Goal: Book appointment/travel/reservation

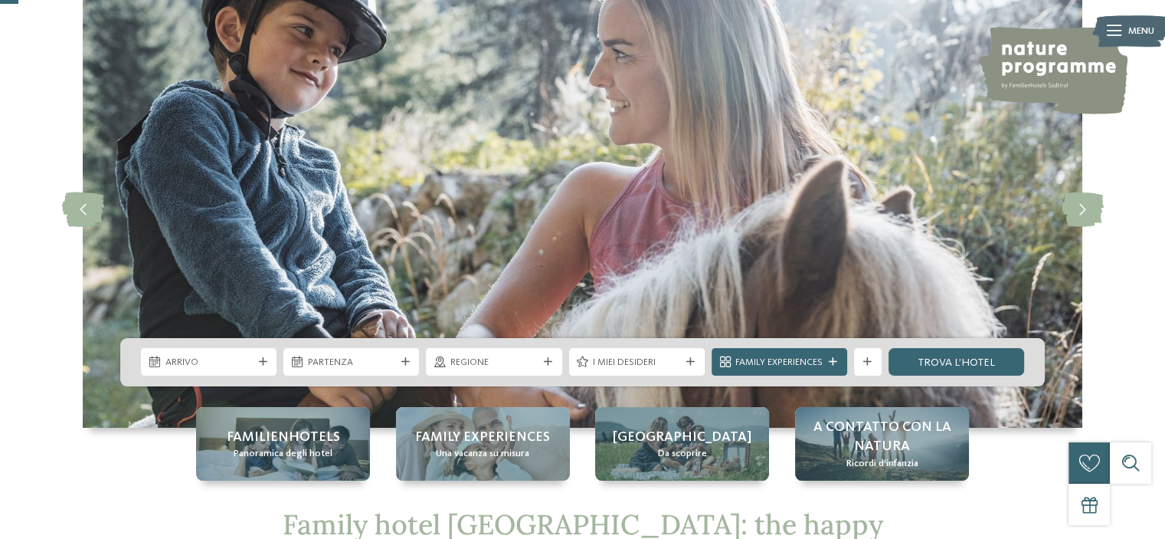
scroll to position [153, 0]
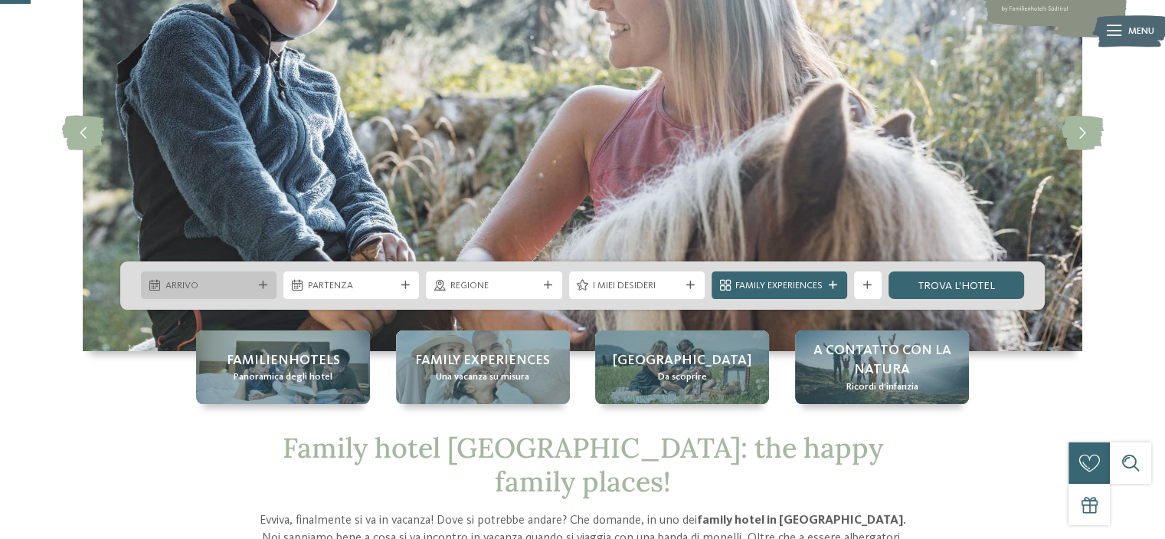
click at [185, 281] on span "Arrivo" at bounding box center [208, 286] width 87 height 14
click at [11, 330] on div "slide 1 of 5" at bounding box center [582, 133] width 1165 height 435
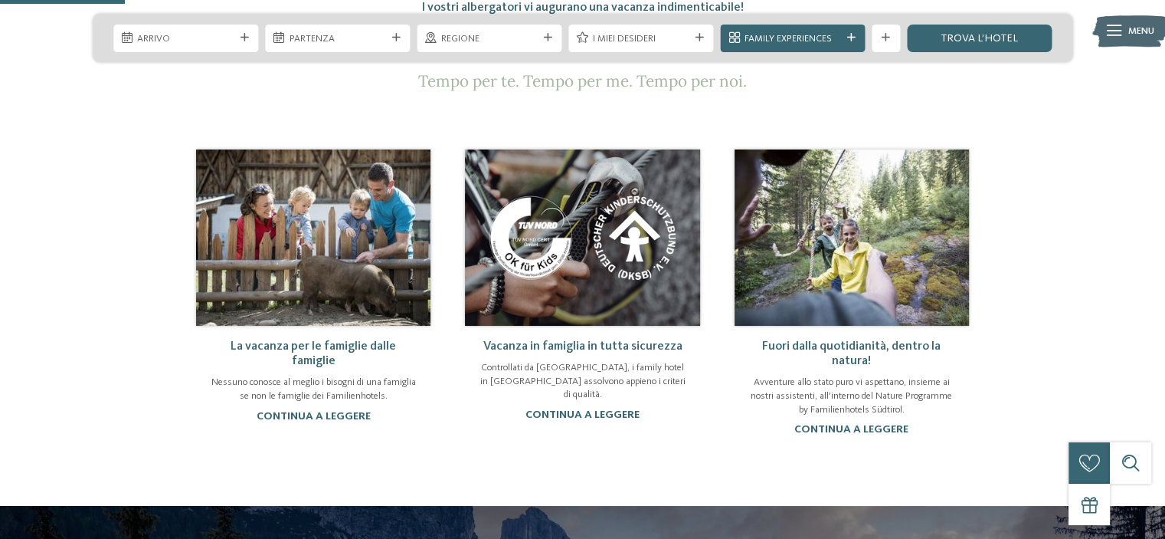
scroll to position [306, 0]
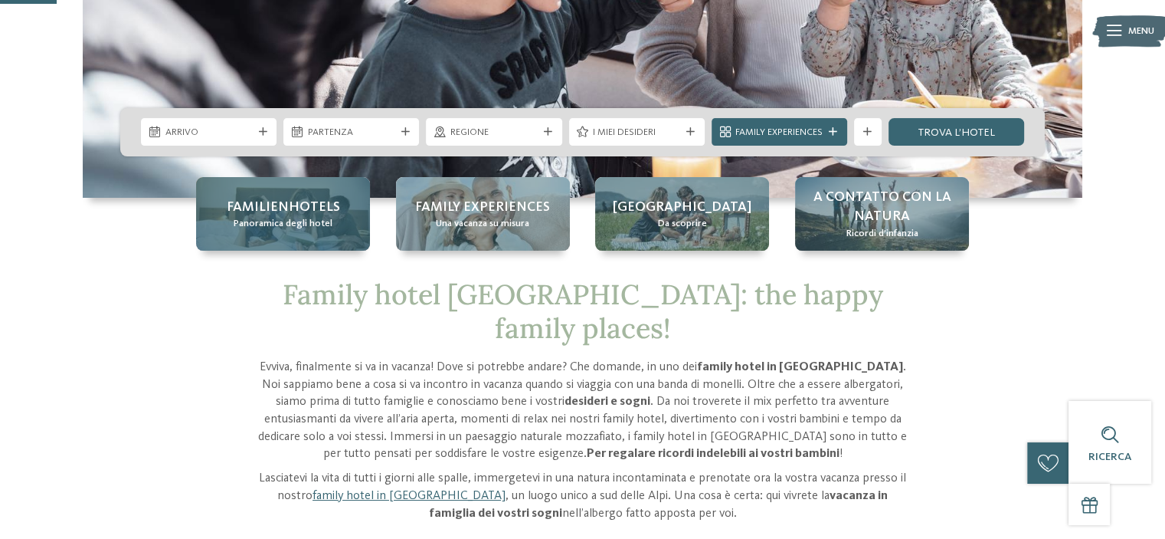
click at [275, 211] on span "Familienhotels" at bounding box center [283, 207] width 113 height 19
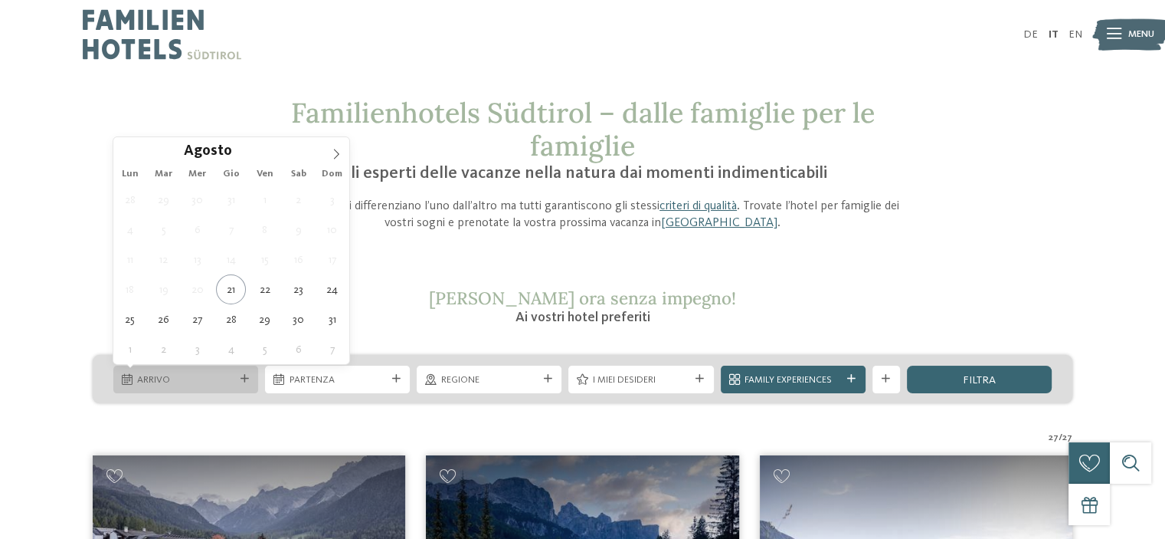
click at [205, 370] on div "Arrivo" at bounding box center [185, 379] width 145 height 28
click at [336, 152] on icon at bounding box center [336, 154] width 5 height 10
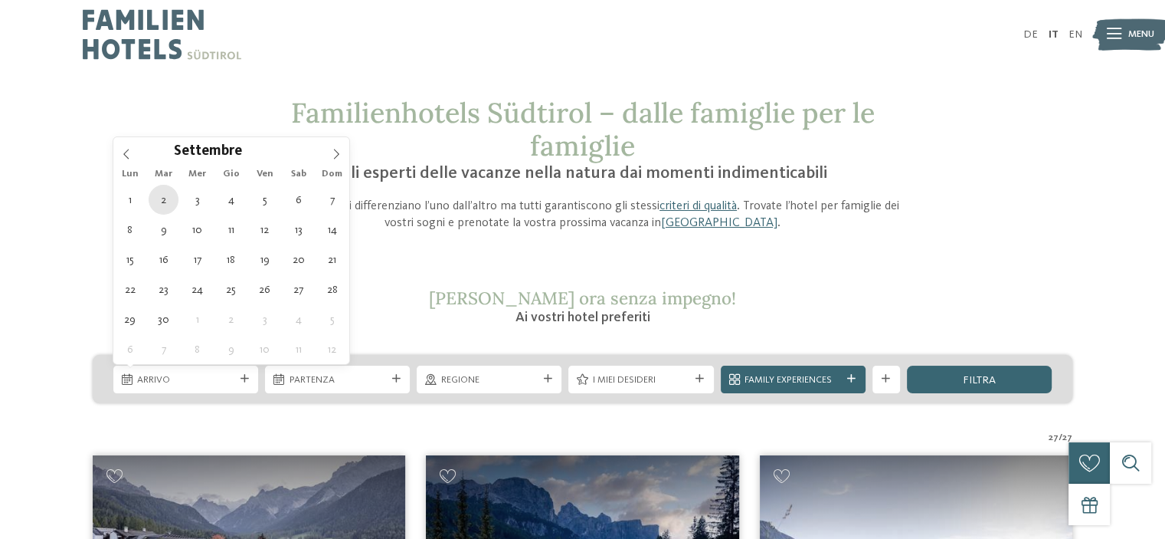
type div "02.09.2025"
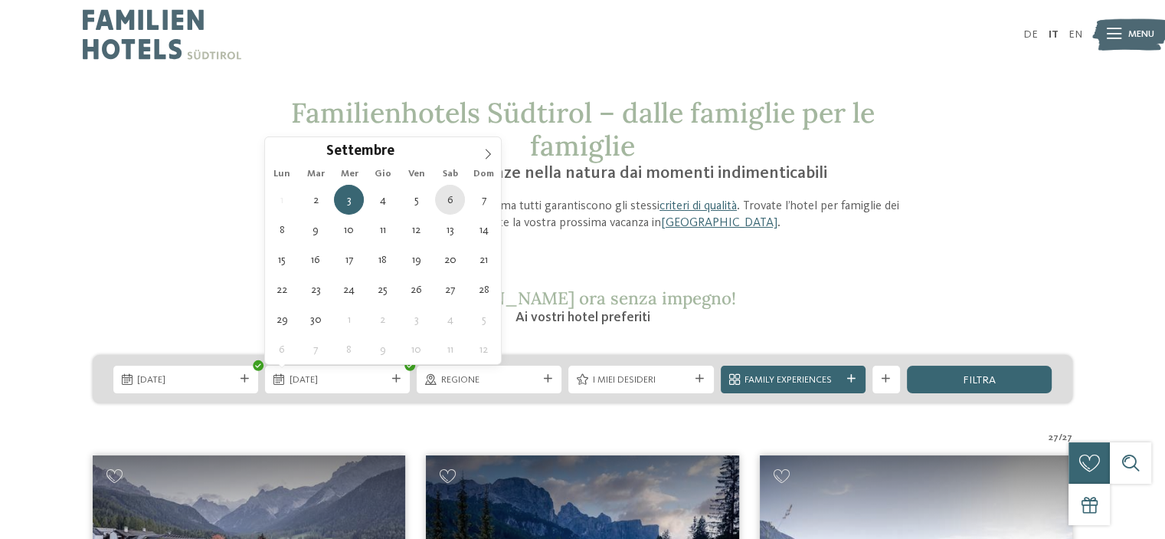
type div "06.09.2025"
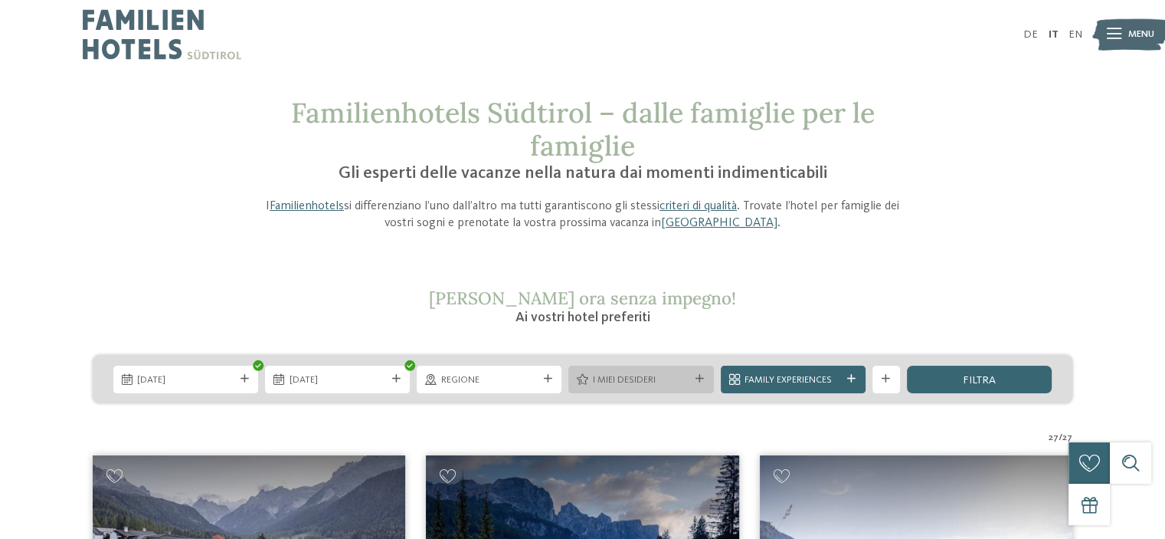
click at [641, 376] on span "I miei desideri" at bounding box center [641, 380] width 97 height 14
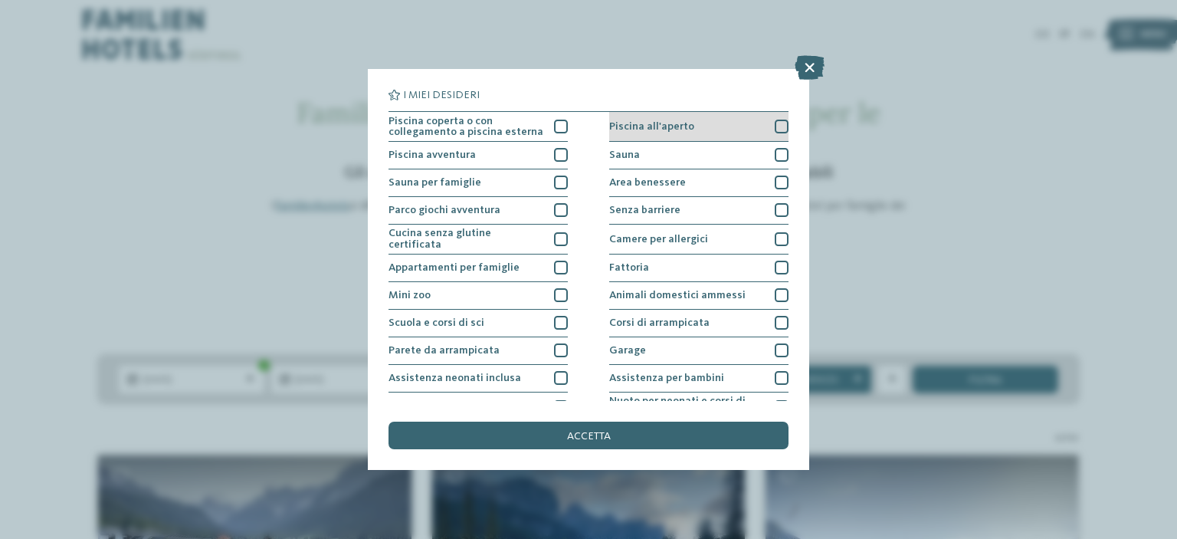
click at [774, 123] on div at bounding box center [781, 127] width 14 height 14
click at [769, 145] on div "Sauna" at bounding box center [698, 156] width 179 height 28
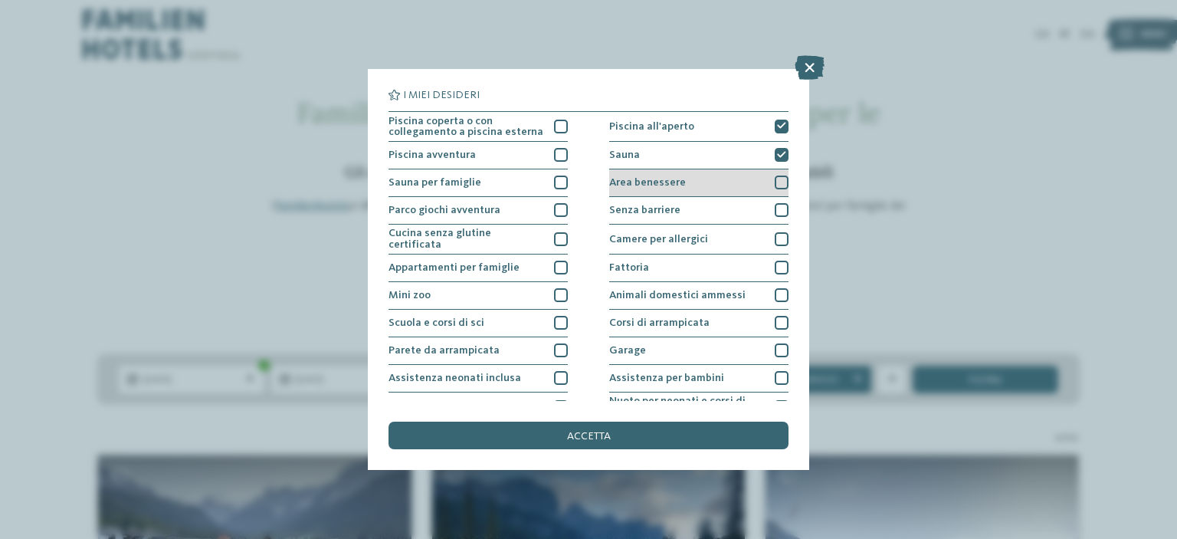
click at [774, 178] on div at bounding box center [781, 182] width 14 height 14
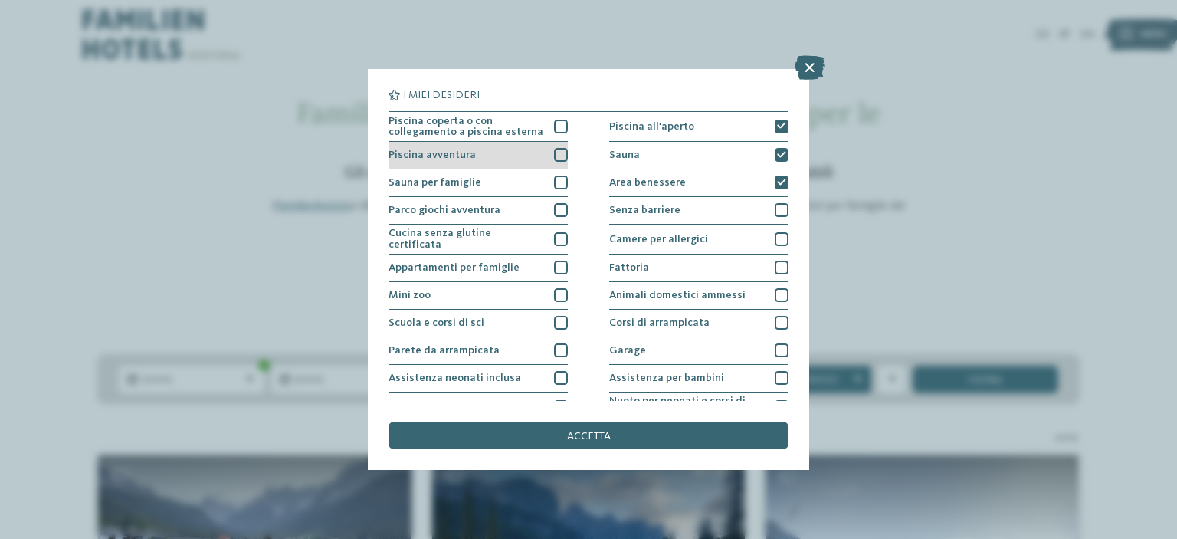
click at [555, 162] on div at bounding box center [561, 155] width 14 height 14
click at [555, 161] on div at bounding box center [561, 155] width 14 height 14
click at [561, 121] on div at bounding box center [561, 127] width 14 height 14
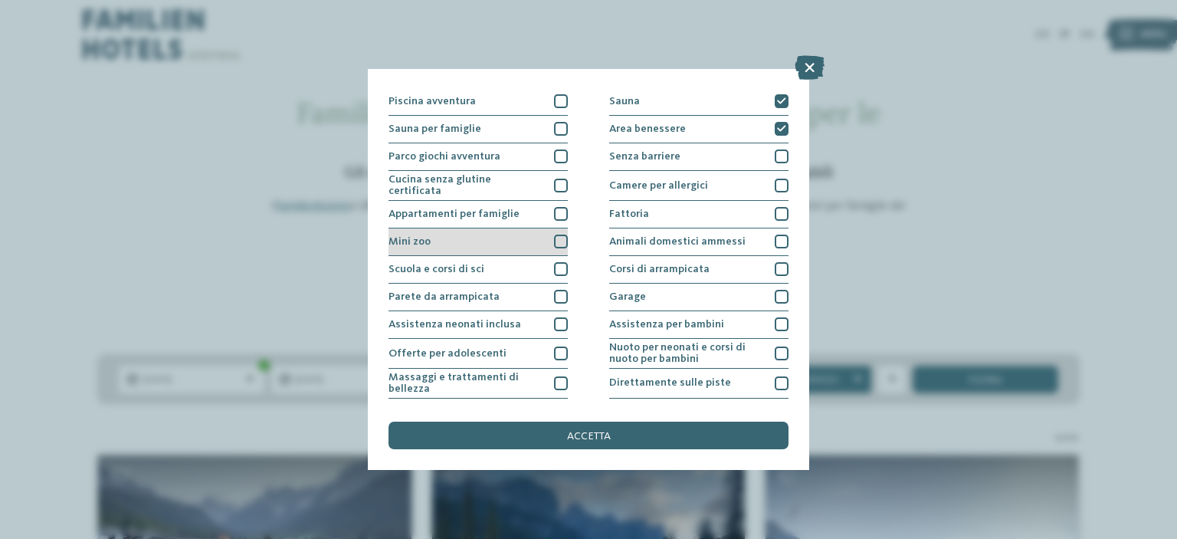
scroll to position [77, 0]
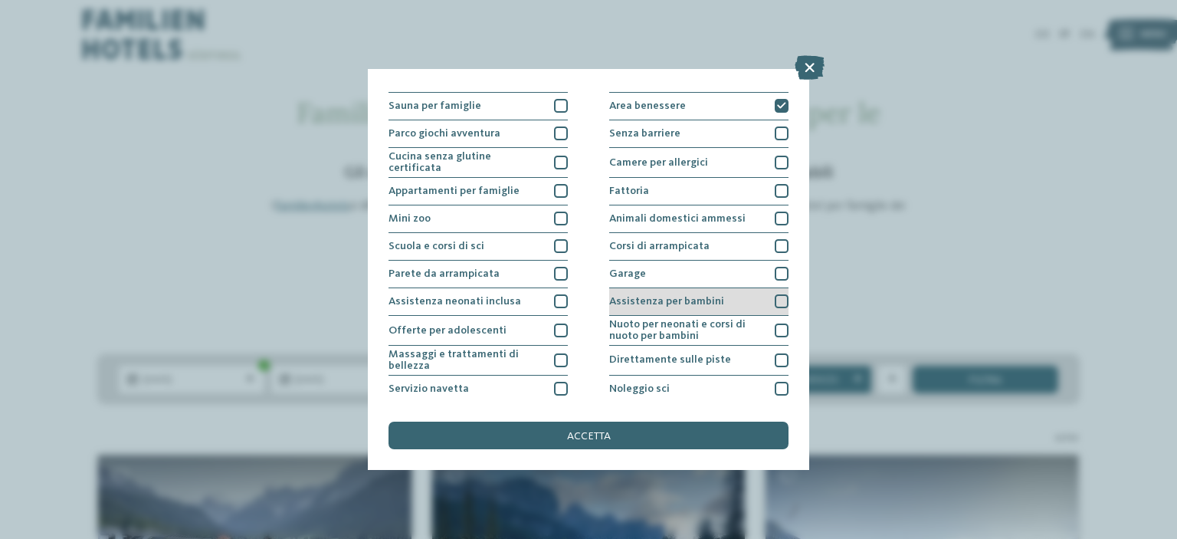
click at [774, 296] on div at bounding box center [781, 301] width 14 height 14
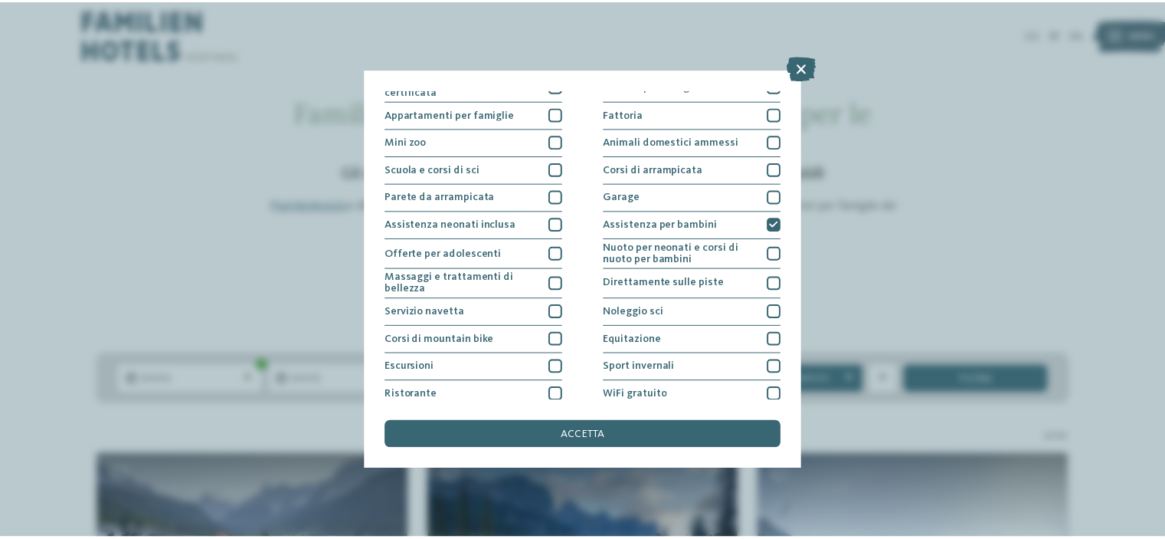
scroll to position [186, 0]
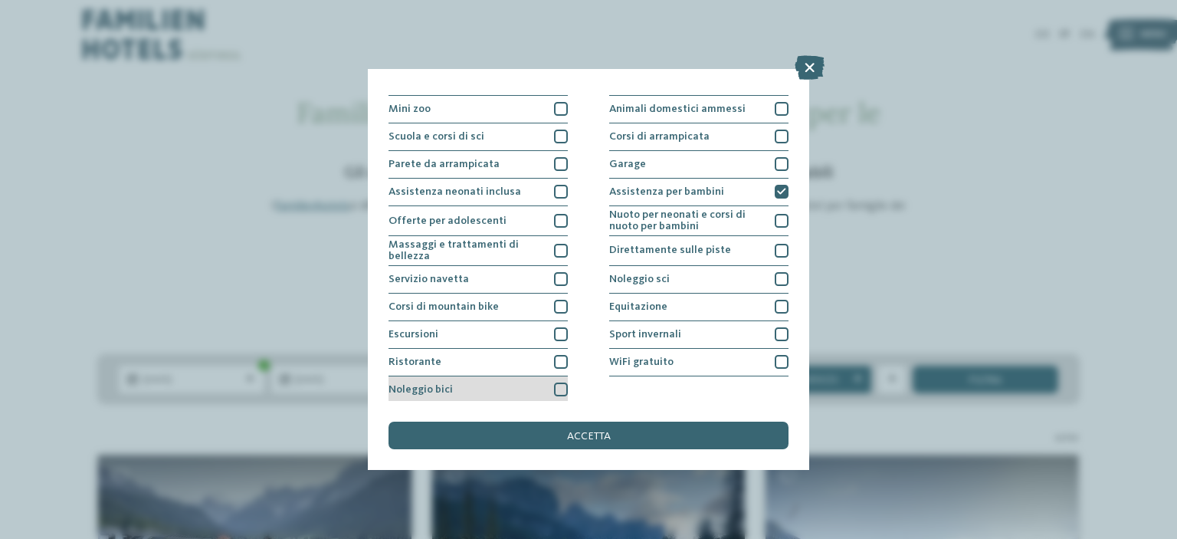
drag, startPoint x: 558, startPoint y: 385, endPoint x: 557, endPoint y: 377, distance: 7.7
click at [558, 384] on div at bounding box center [561, 389] width 14 height 14
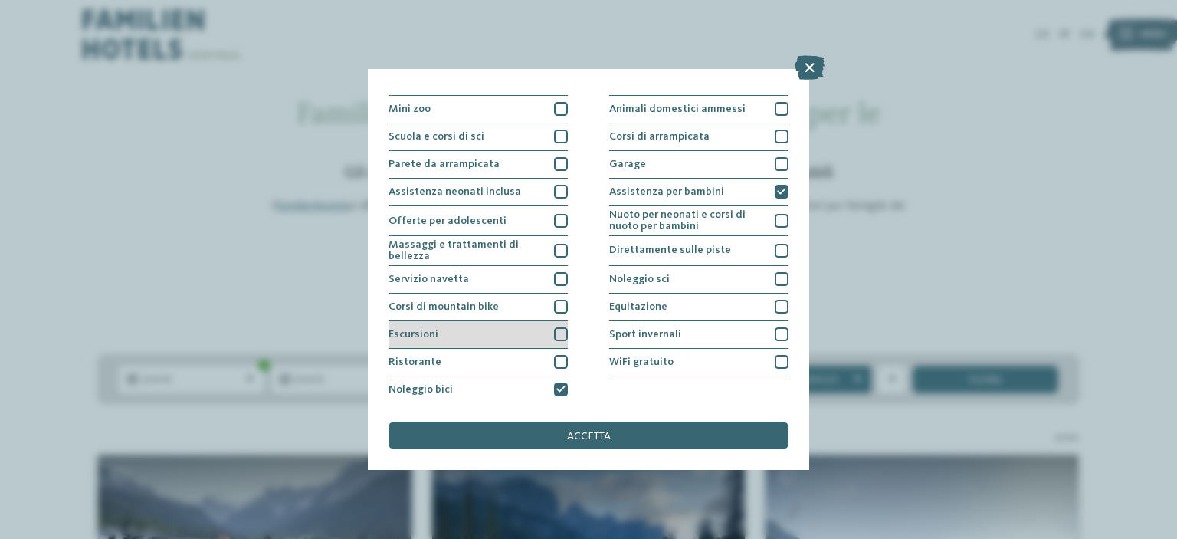
click at [561, 327] on div at bounding box center [561, 334] width 14 height 14
click at [555, 355] on div at bounding box center [561, 362] width 14 height 14
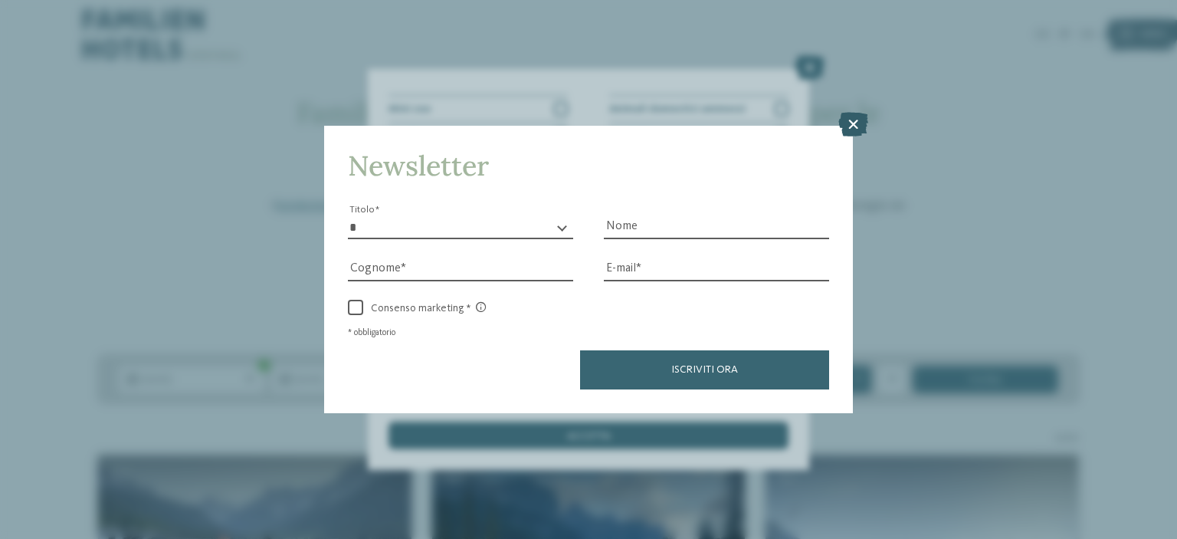
click at [852, 124] on icon at bounding box center [853, 124] width 30 height 25
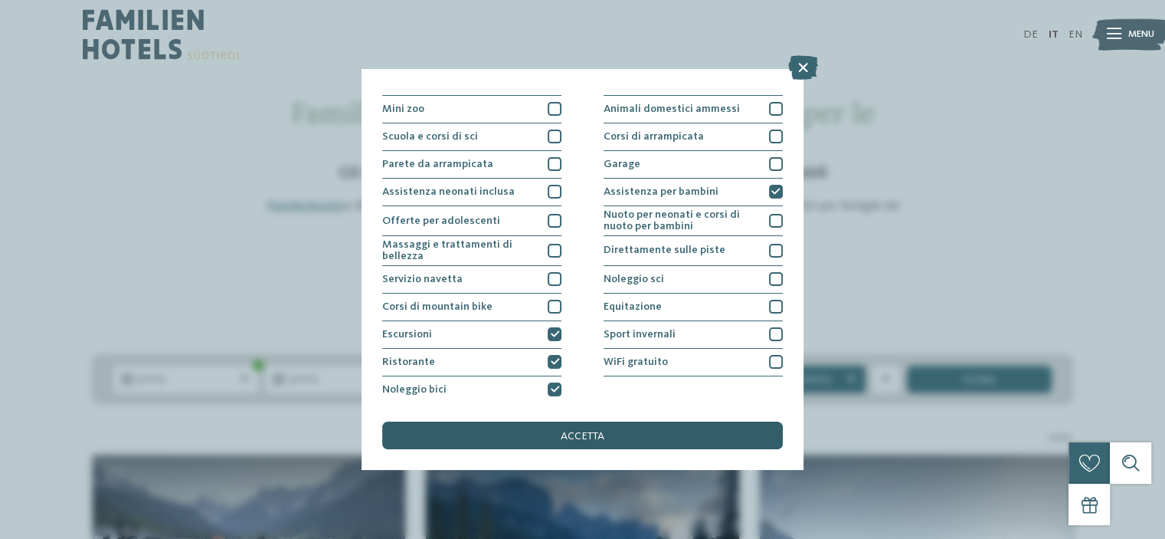
click at [579, 435] on span "accetta" at bounding box center [583, 436] width 44 height 11
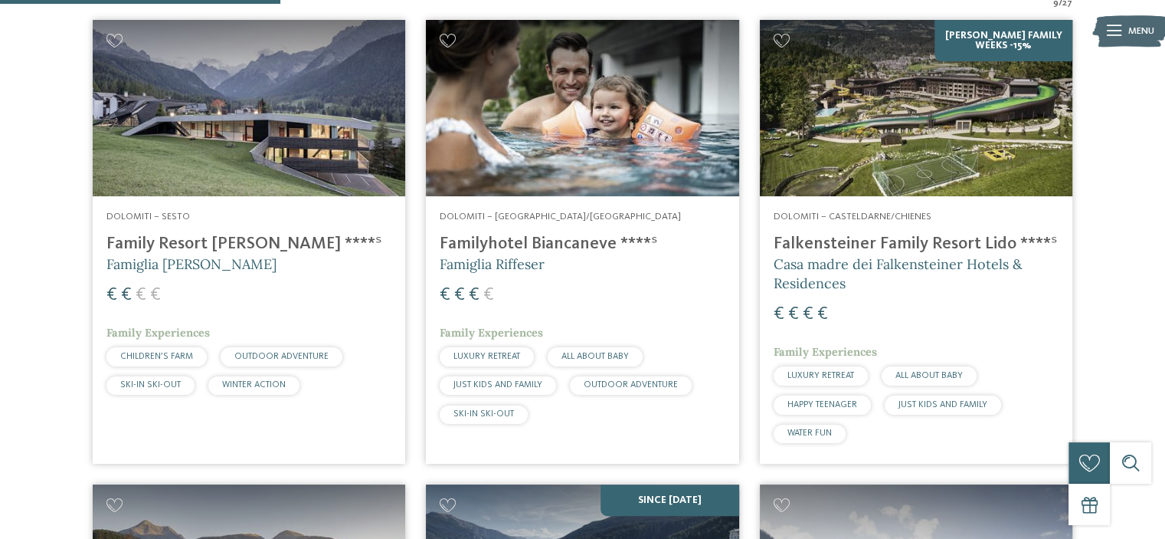
scroll to position [478, 0]
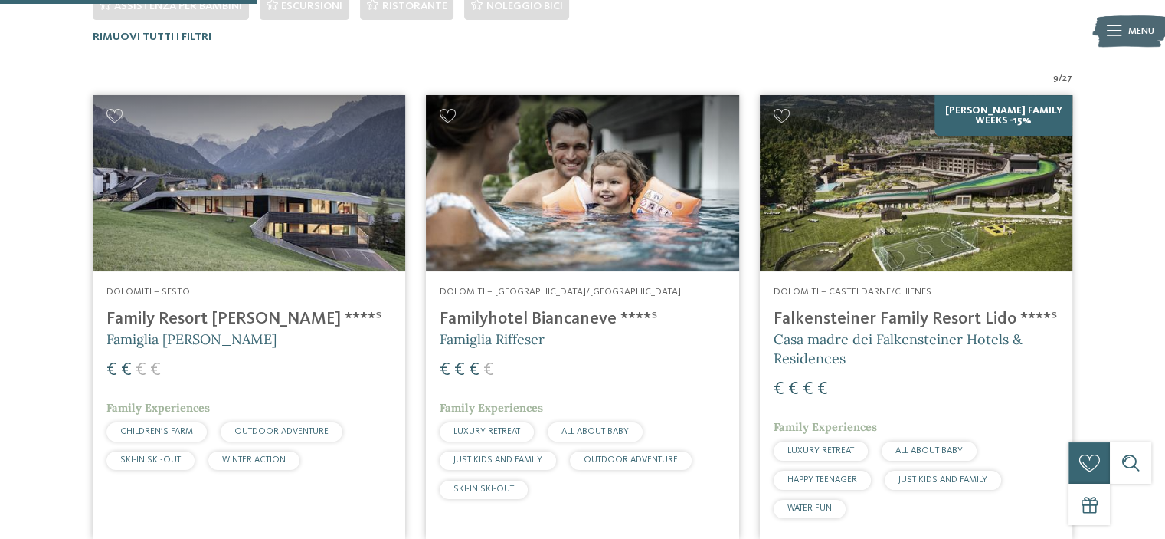
click at [506, 323] on h4 "Familyhotel Biancaneve ****ˢ" at bounding box center [582, 319] width 285 height 21
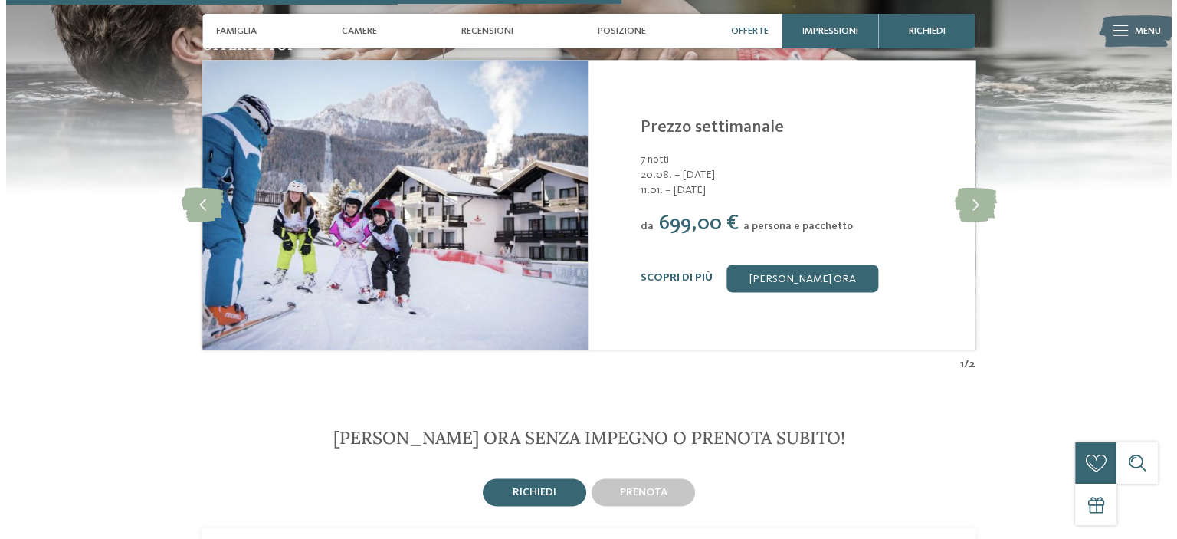
scroll to position [2068, 0]
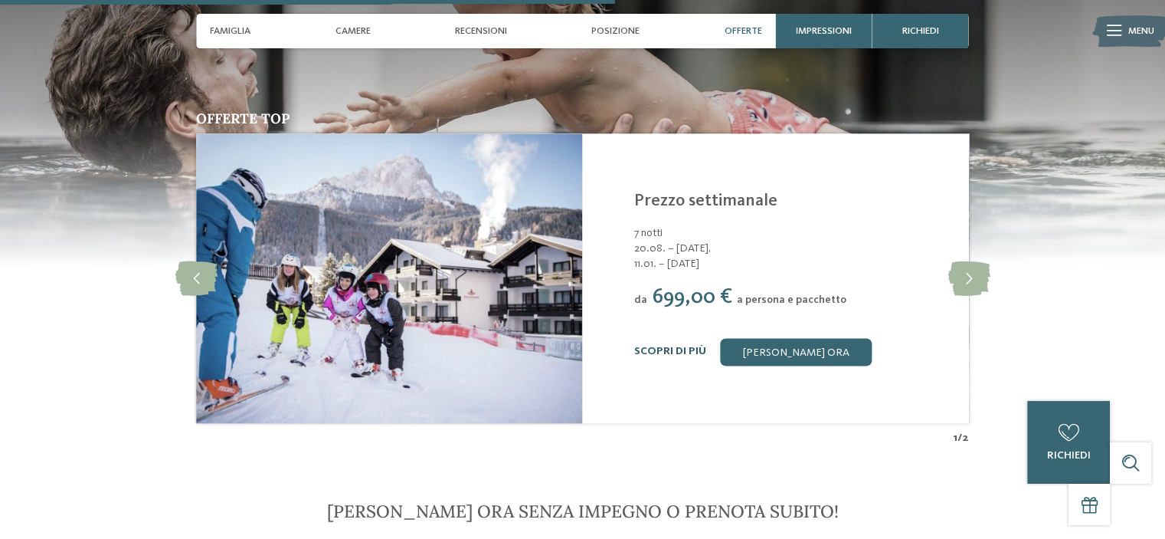
click at [681, 355] on link "Scopri di più" at bounding box center [670, 350] width 72 height 11
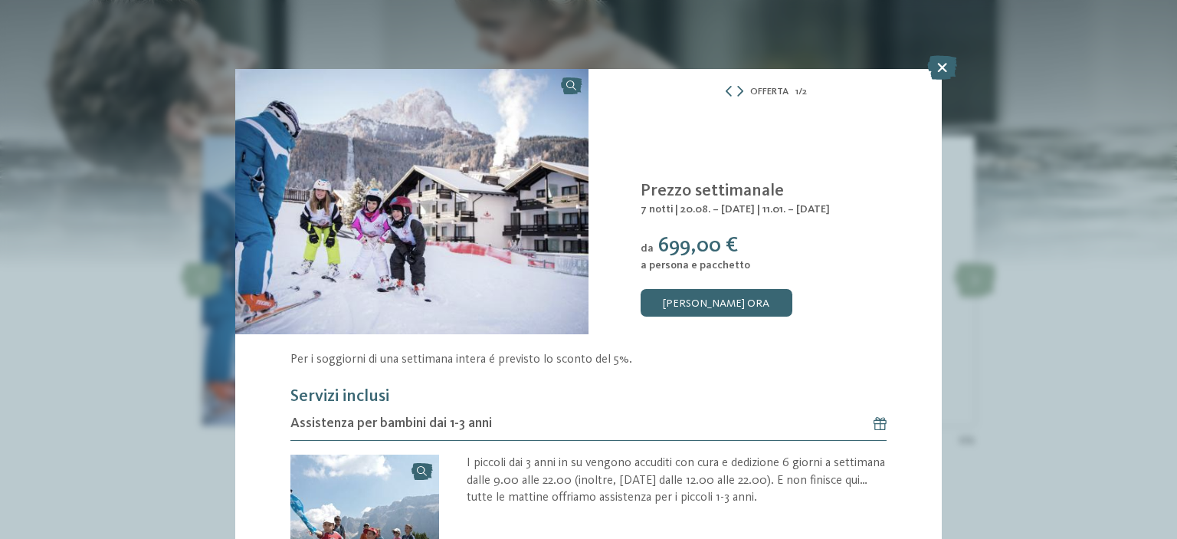
click at [944, 67] on icon at bounding box center [942, 67] width 30 height 25
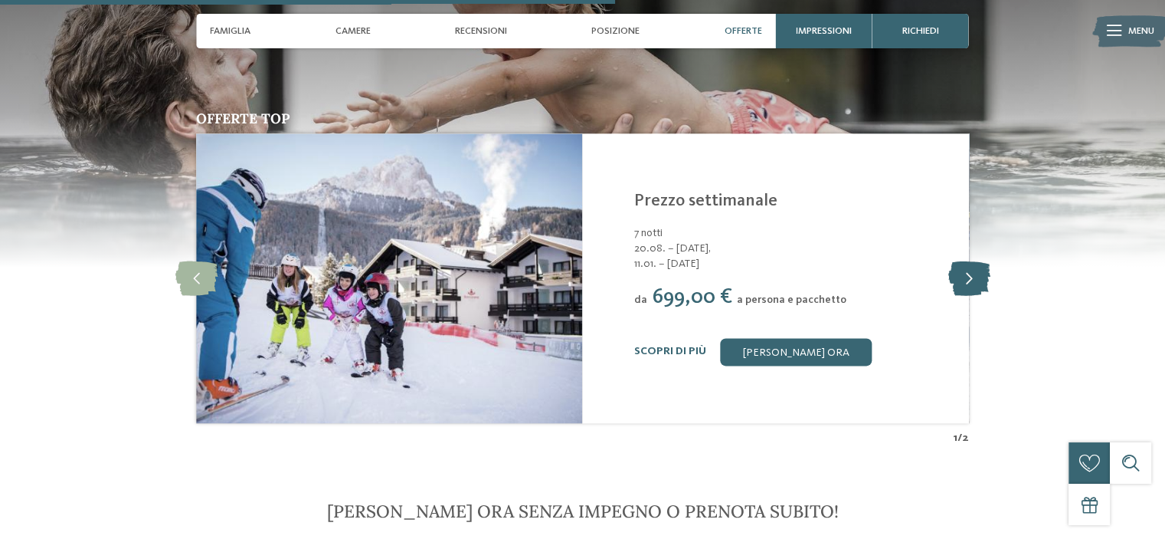
click at [968, 287] on icon at bounding box center [969, 277] width 42 height 34
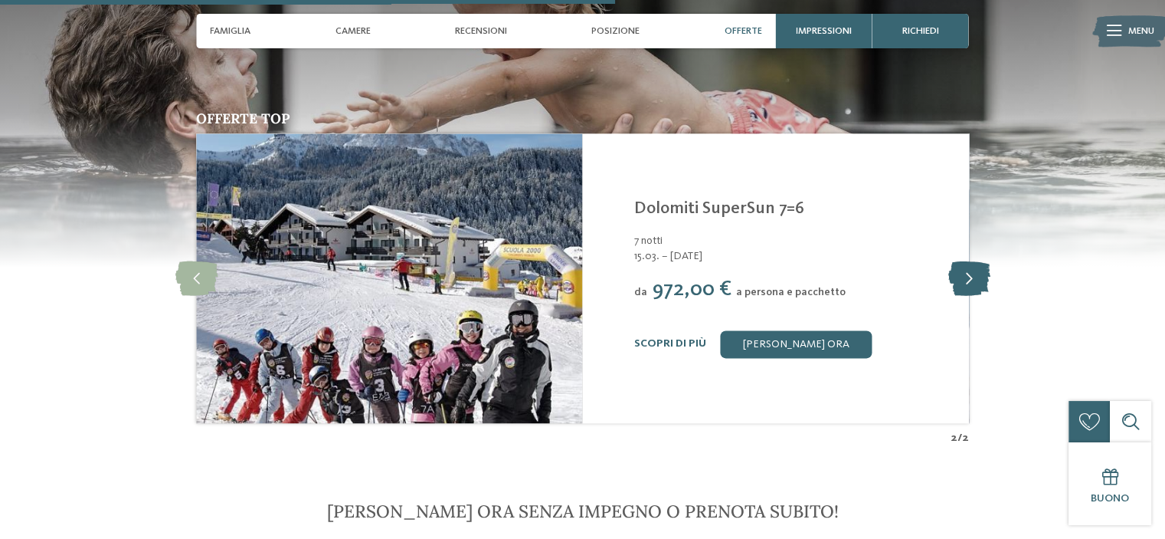
click at [968, 287] on icon at bounding box center [969, 277] width 42 height 34
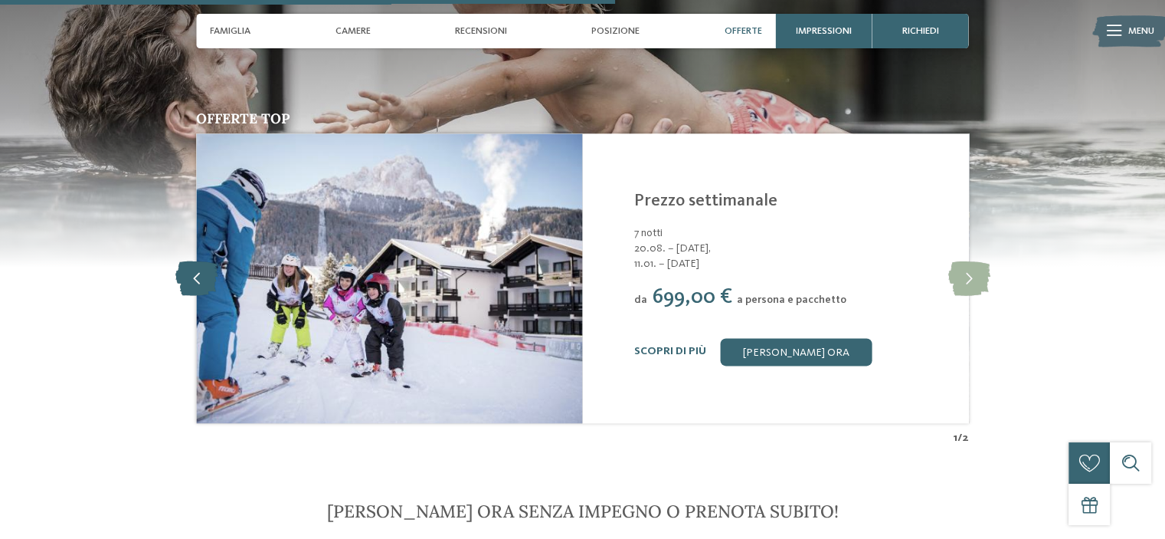
click at [194, 275] on icon at bounding box center [196, 277] width 42 height 34
click at [193, 274] on icon at bounding box center [196, 277] width 42 height 34
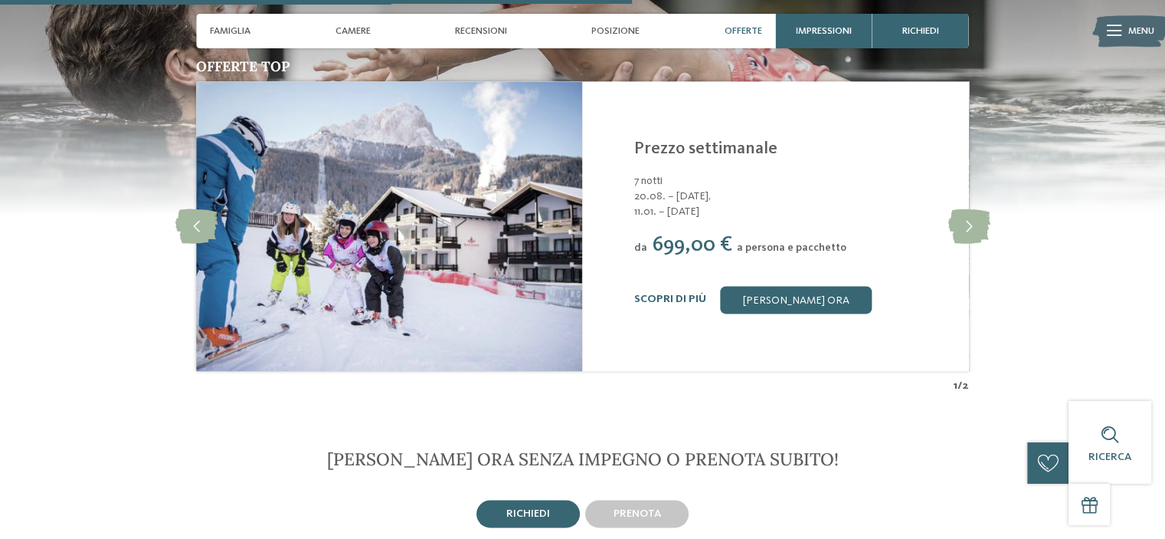
scroll to position [2145, 0]
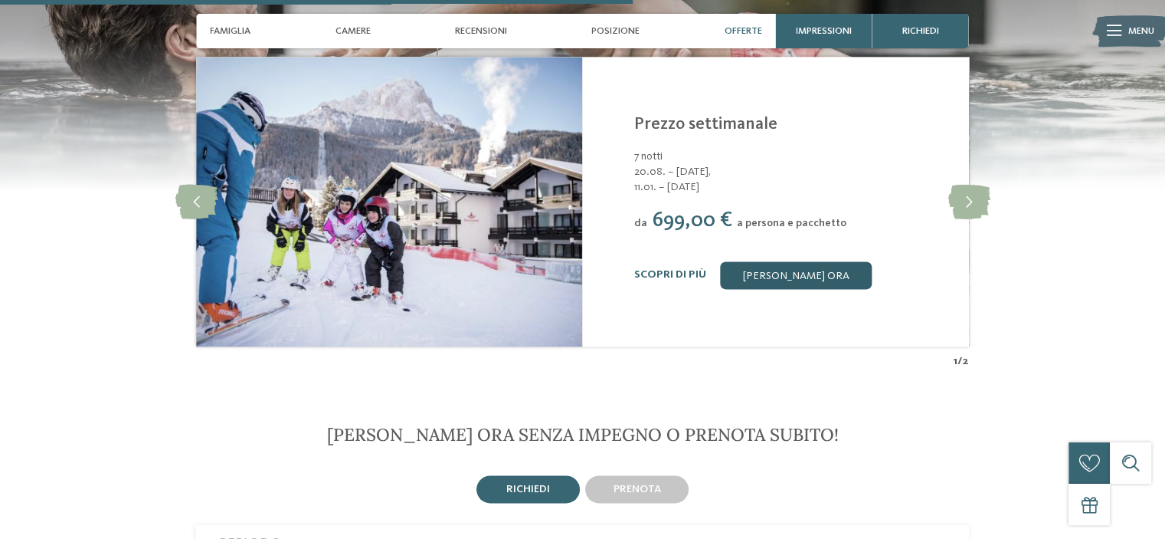
click at [787, 275] on link "[PERSON_NAME] ora" at bounding box center [796, 275] width 152 height 28
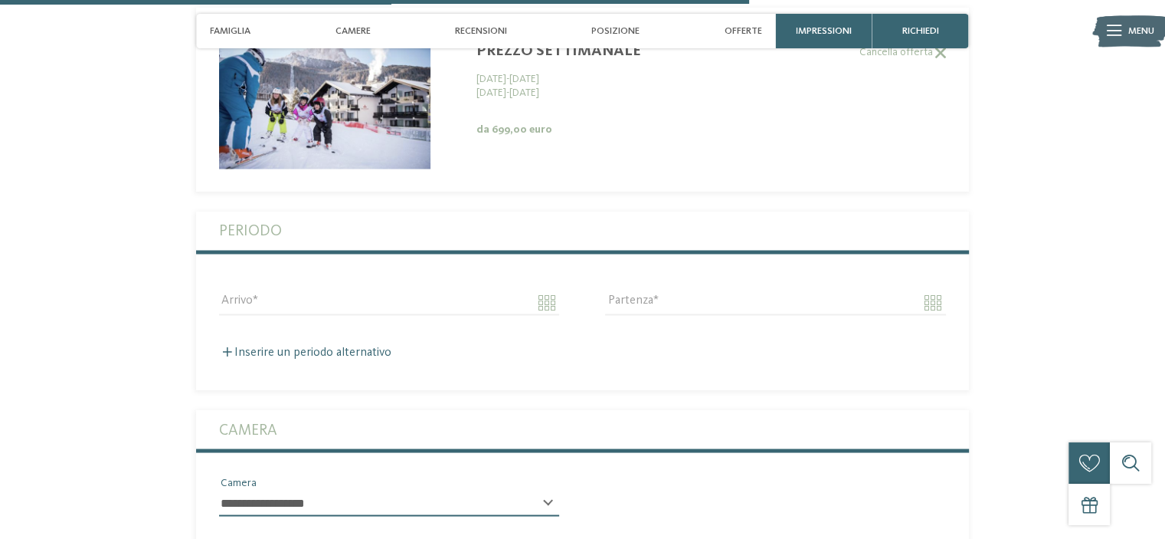
scroll to position [2687, 0]
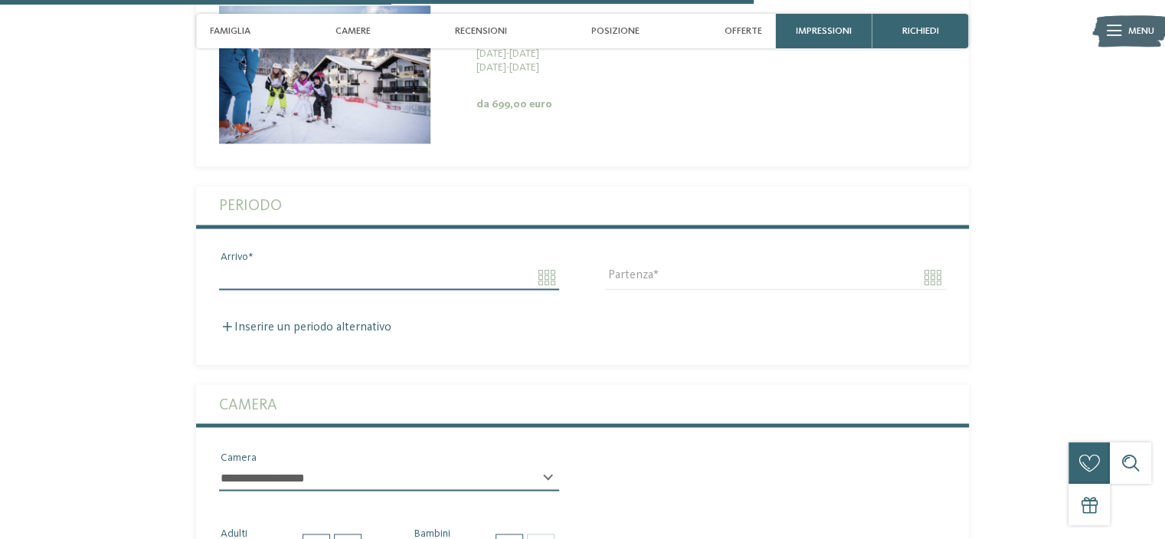
click at [549, 277] on input "Arrivo" at bounding box center [389, 277] width 340 height 26
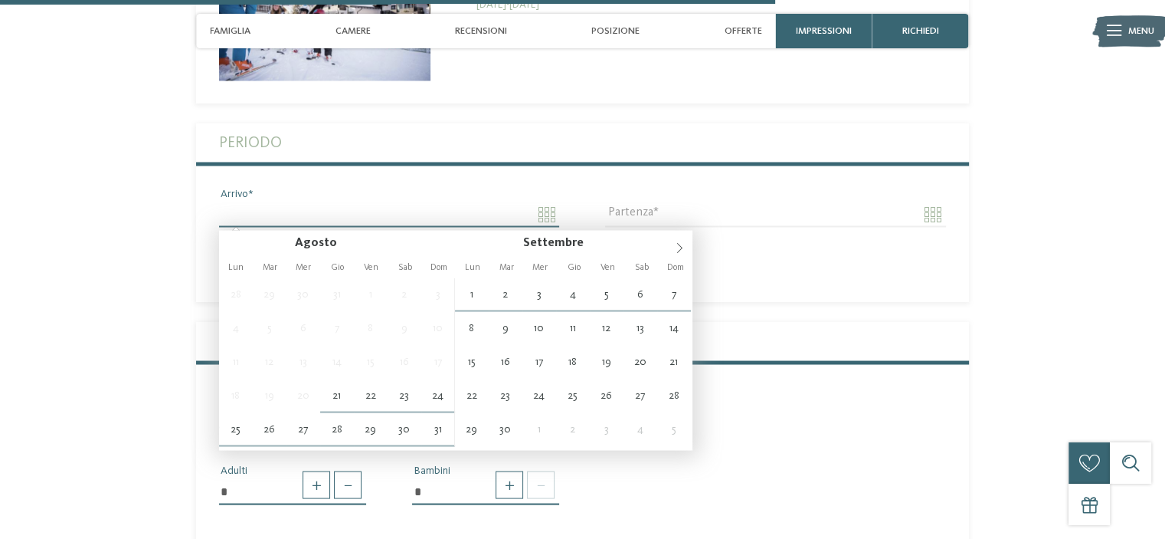
scroll to position [2764, 0]
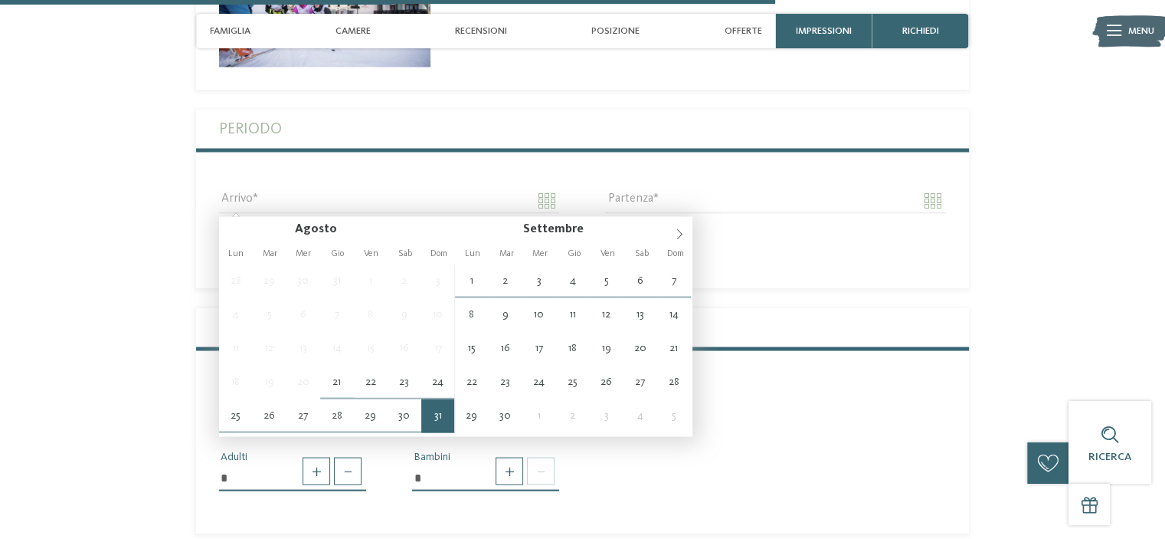
type input "**********"
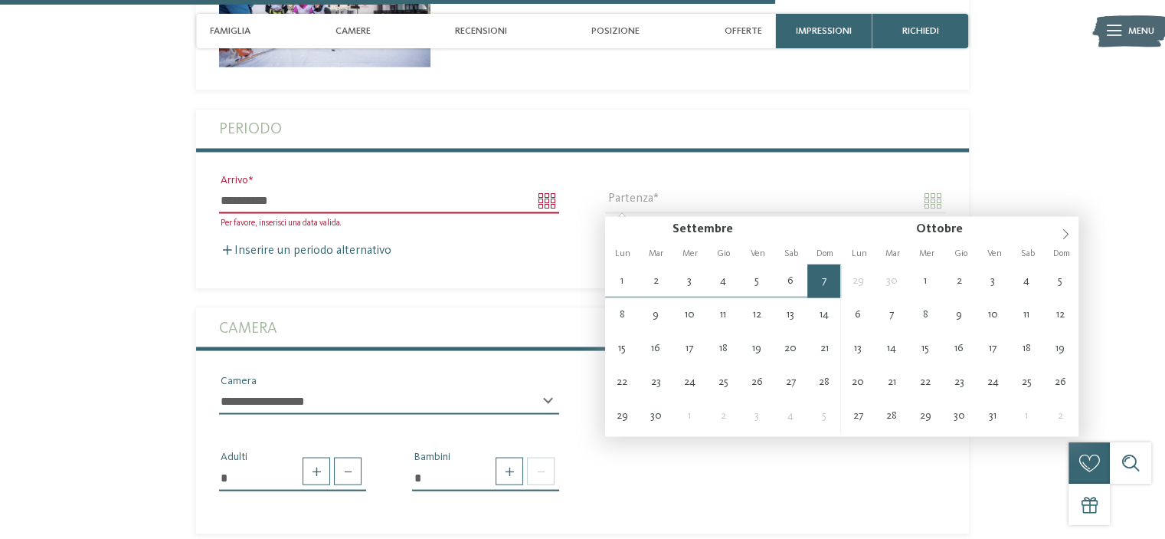
type input "**********"
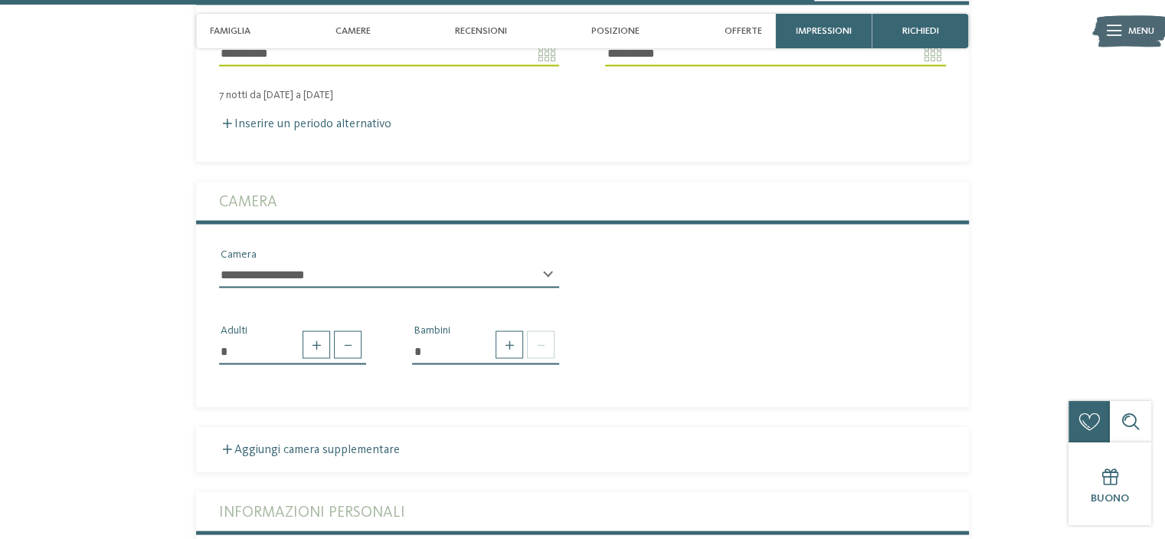
scroll to position [2917, 0]
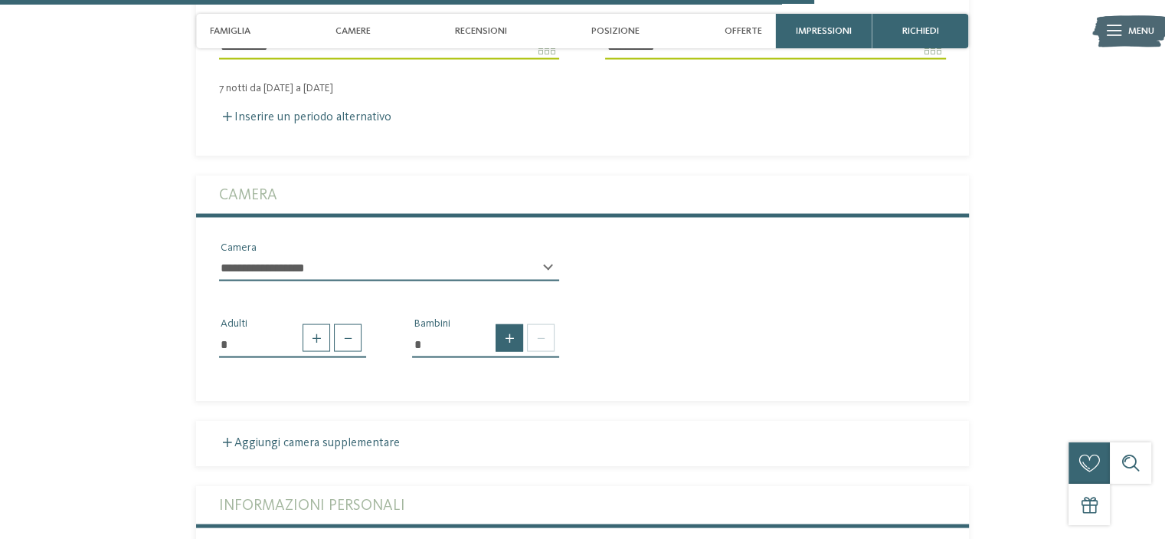
click at [513, 350] on span at bounding box center [510, 338] width 28 height 28
type input "*"
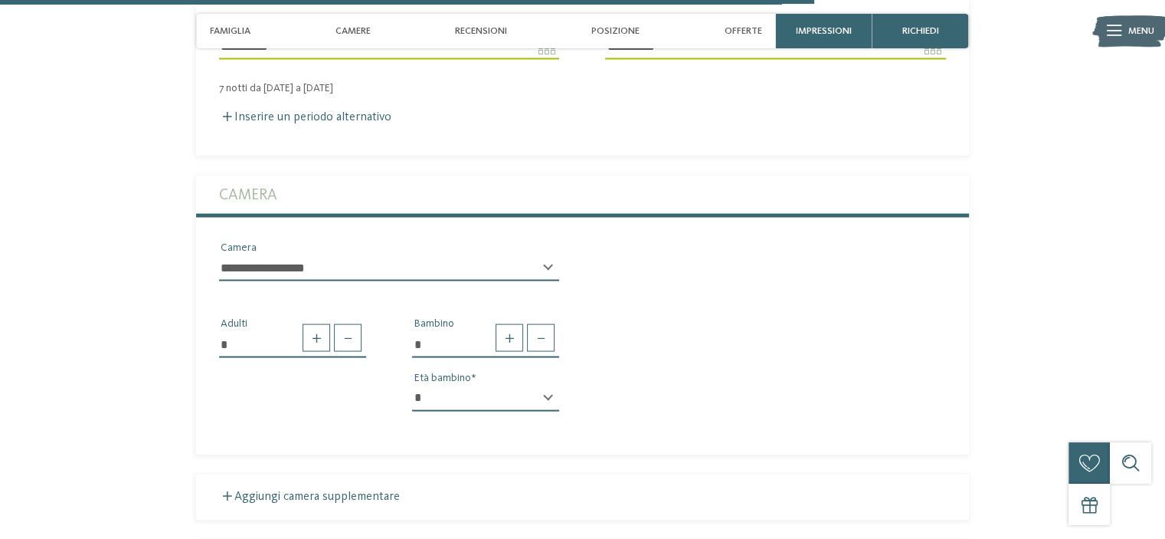
click at [545, 397] on div "* * * * * * * * * * * ** ** ** ** ** ** ** ** Età bambino" at bounding box center [485, 404] width 147 height 38
click at [550, 398] on div "* * * * * * * * * * * ** ** ** ** ** ** ** ** Età bambino" at bounding box center [485, 404] width 147 height 38
select select "*"
click at [412, 386] on select "* * * * * * * * * * * ** ** ** ** ** ** ** **" at bounding box center [485, 398] width 147 height 26
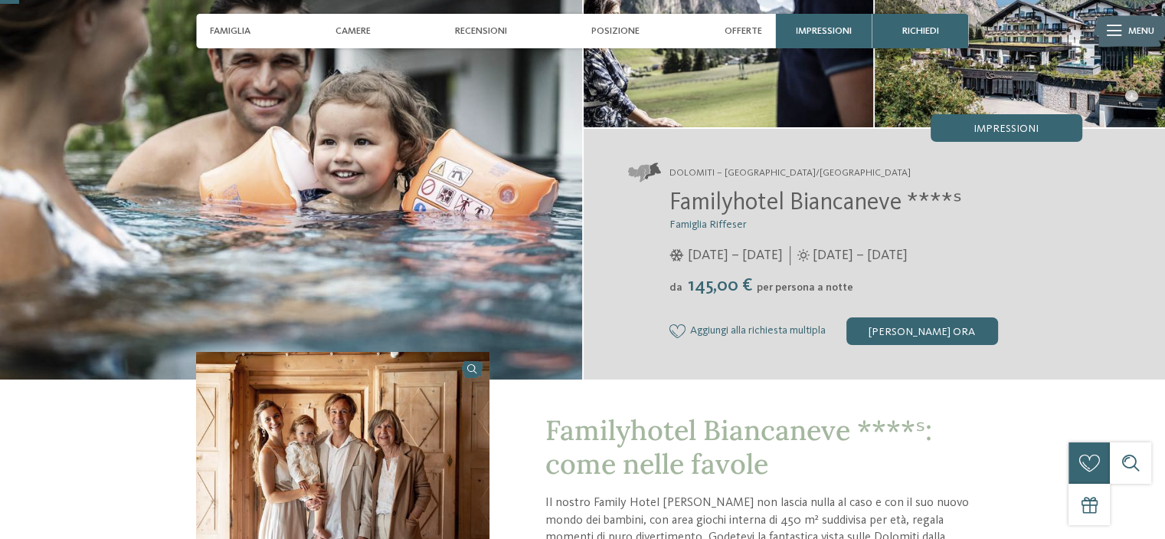
scroll to position [0, 0]
